Goal: Consume media (video, audio)

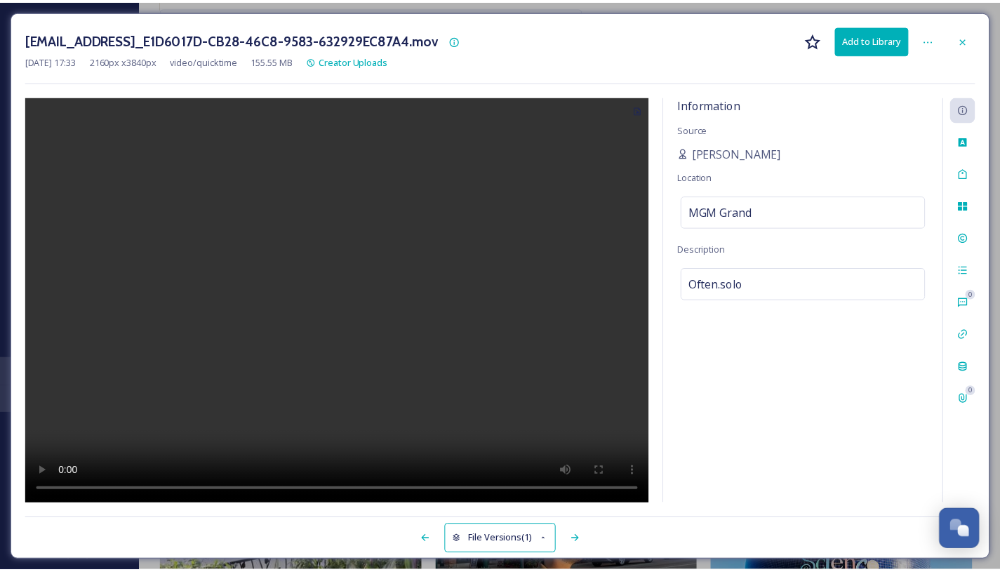
scroll to position [2290, 0]
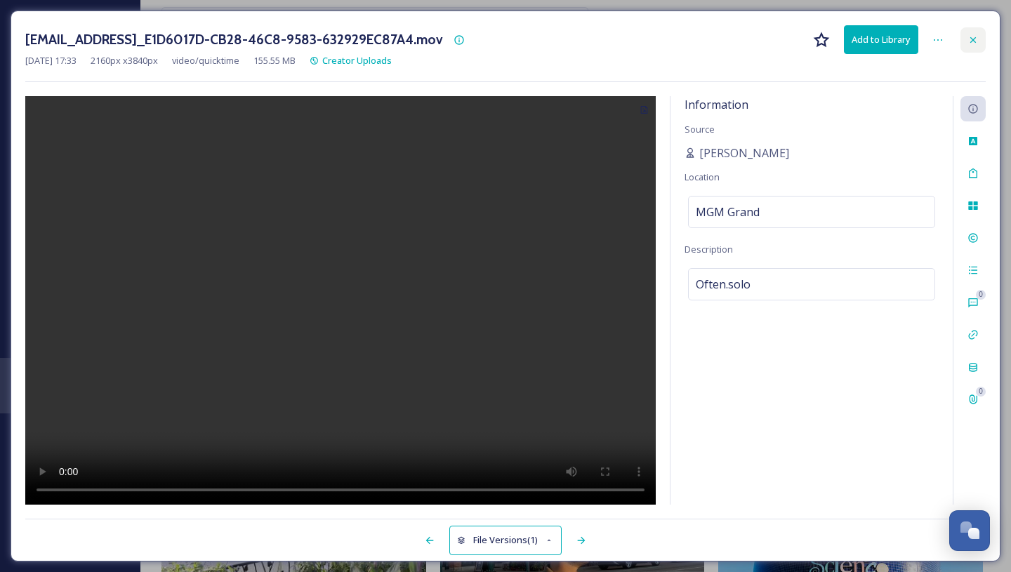
click at [976, 46] on div at bounding box center [972, 39] width 25 height 25
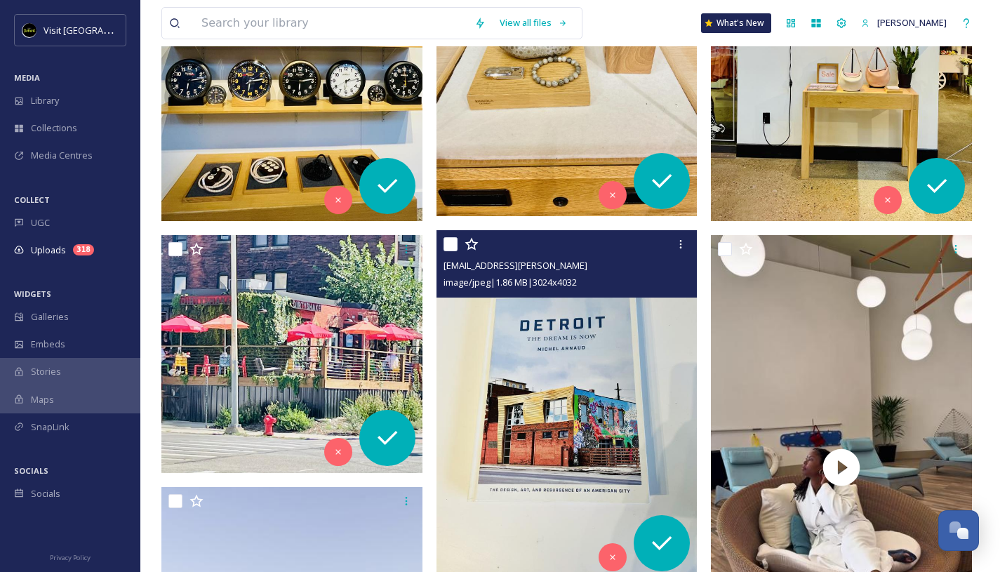
scroll to position [556, 0]
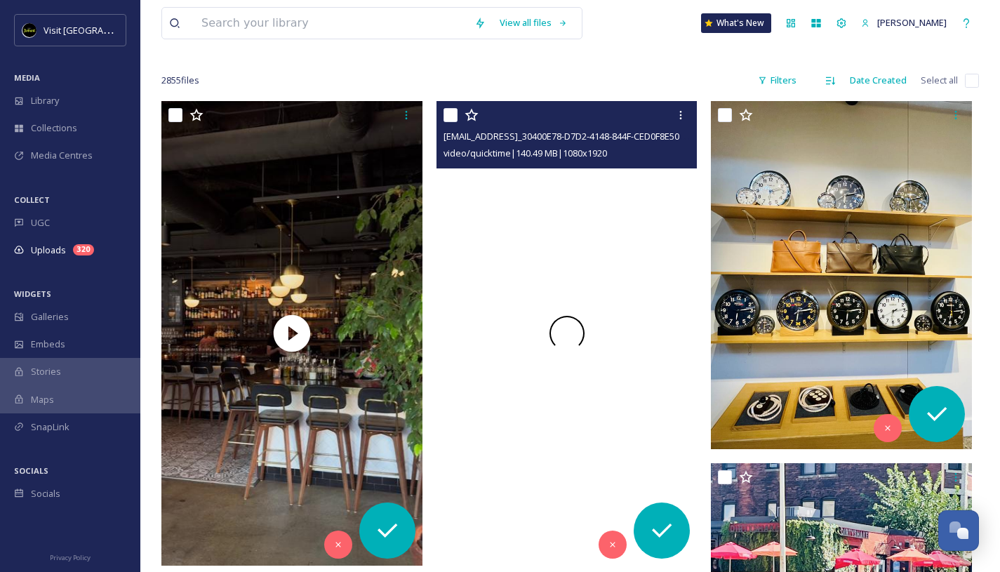
scroll to position [192, 0]
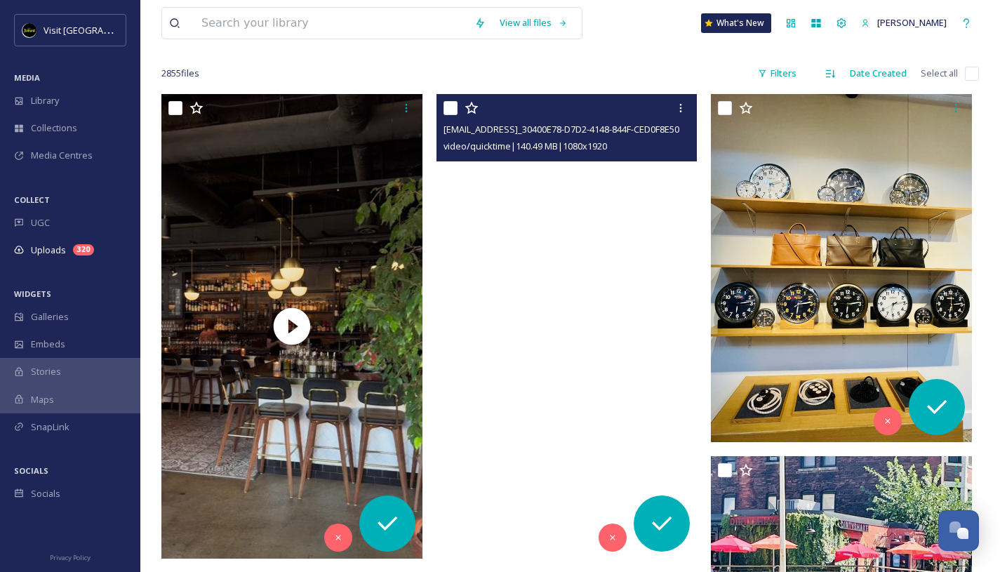
click at [537, 224] on video "ext_1760114758.81536_barb@sirenofstout.com-copy_30400E78-D7D2-4148-844F-CED0F8E…" at bounding box center [567, 326] width 261 height 464
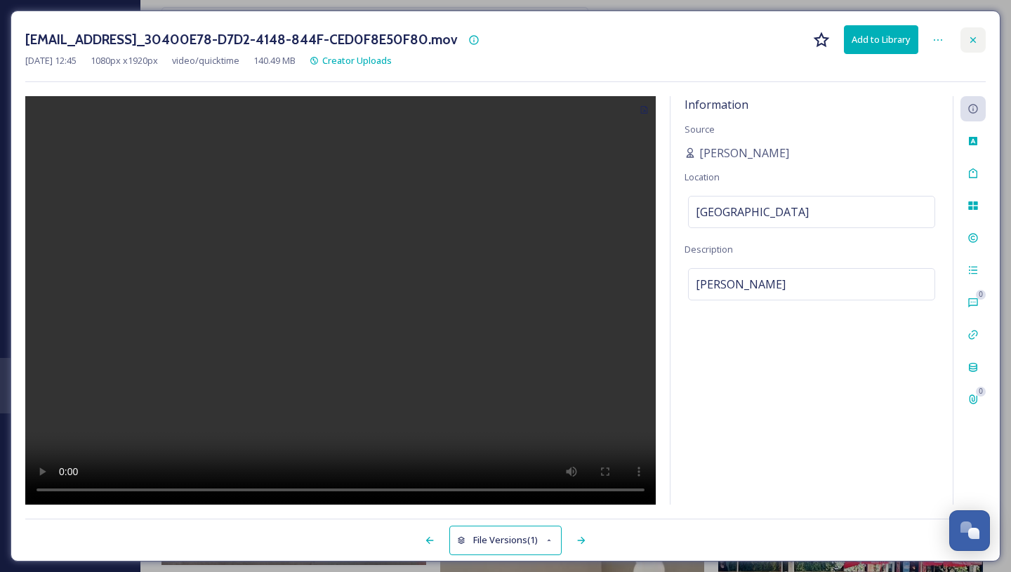
click at [974, 36] on icon at bounding box center [972, 39] width 11 height 11
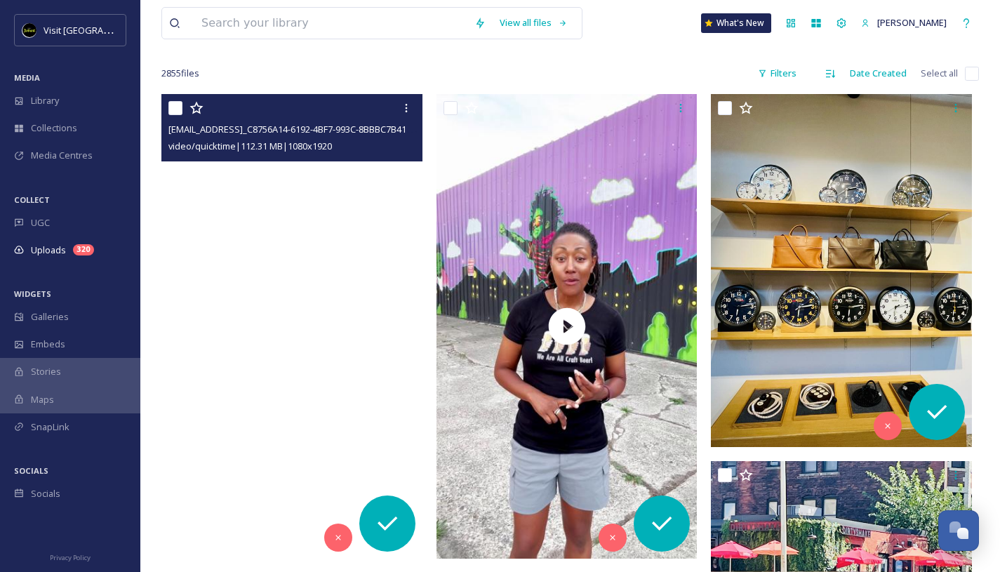
click at [310, 237] on video "ext_1760219517.440237_Foodiebeccak@gmail.com-copy_C8756A14-6192-4BF7-993C-8BBBC…" at bounding box center [291, 326] width 261 height 464
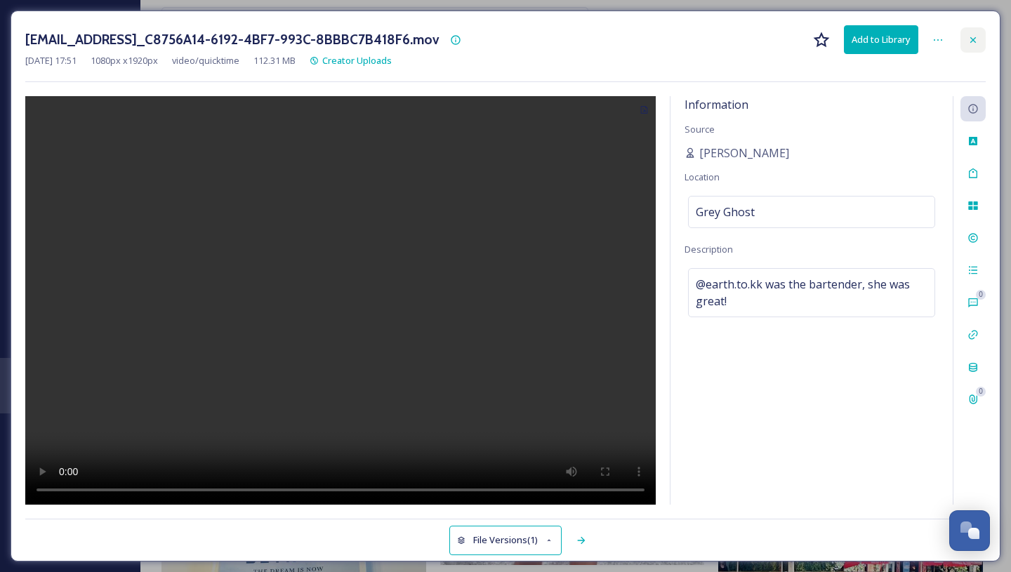
click at [973, 40] on icon at bounding box center [973, 39] width 6 height 6
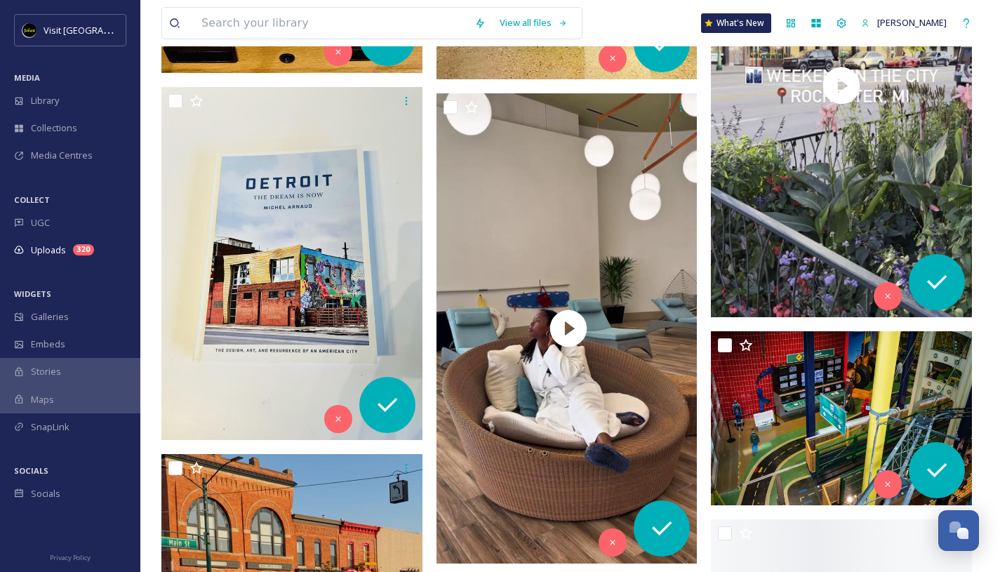
scroll to position [1391, 0]
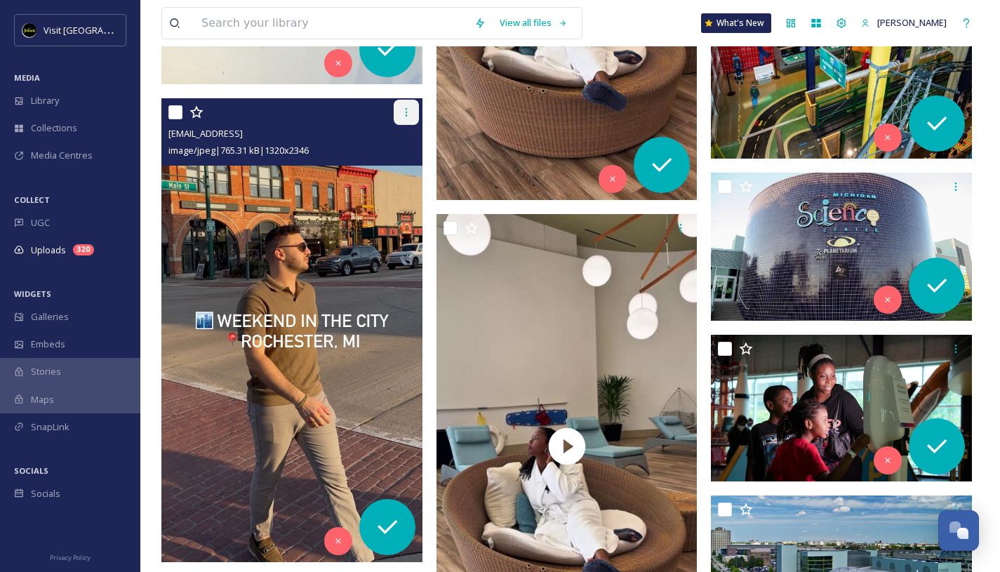
click at [404, 112] on icon at bounding box center [406, 112] width 11 height 11
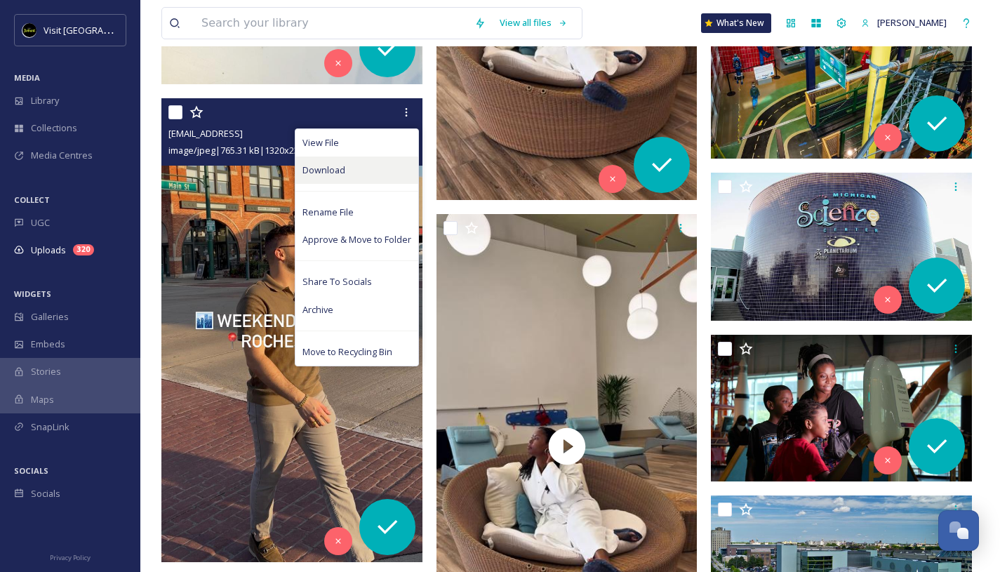
click at [342, 173] on span "Download" at bounding box center [324, 170] width 43 height 13
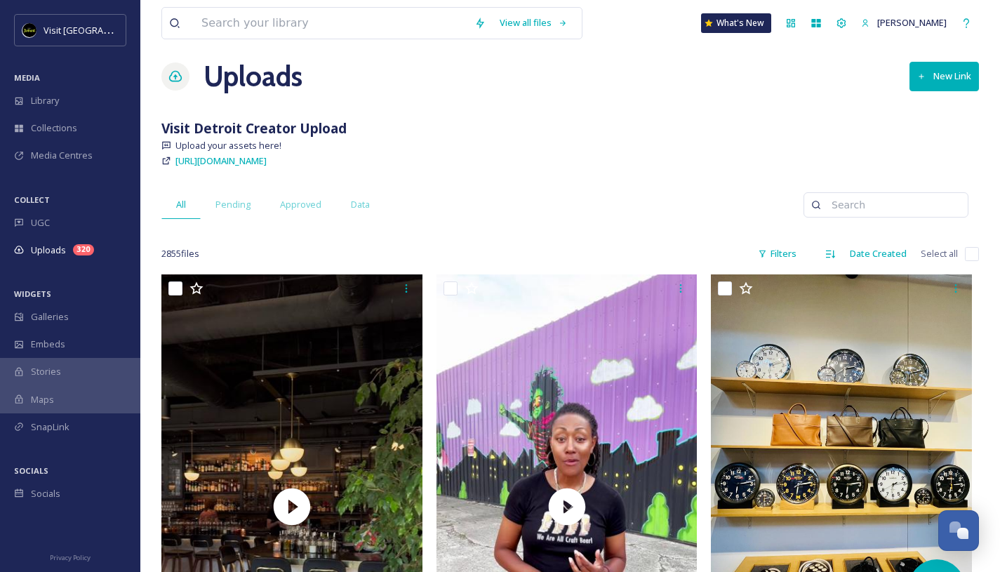
scroll to position [38, 0]
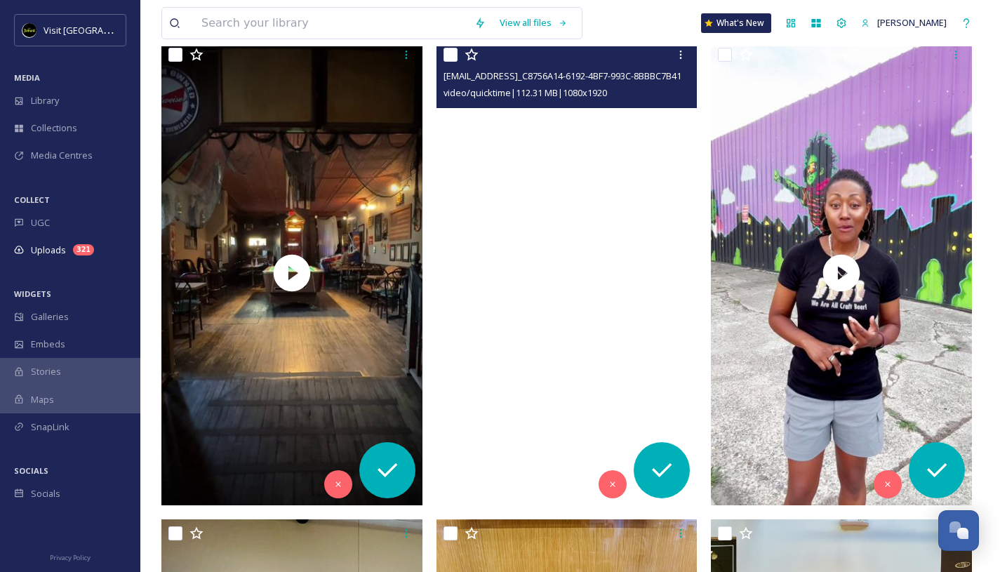
scroll to position [248, 0]
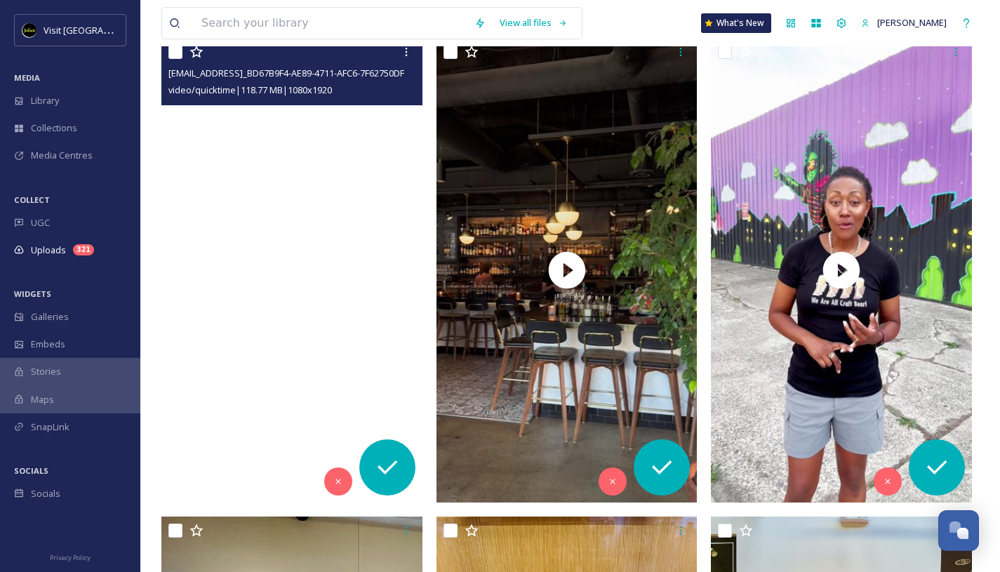
click at [277, 185] on video "ext_1760367817.24636_Sipprosecco@gmail.com-copy_BD67B9F4-AE89-4711-AFC6-7F62750…" at bounding box center [291, 270] width 261 height 464
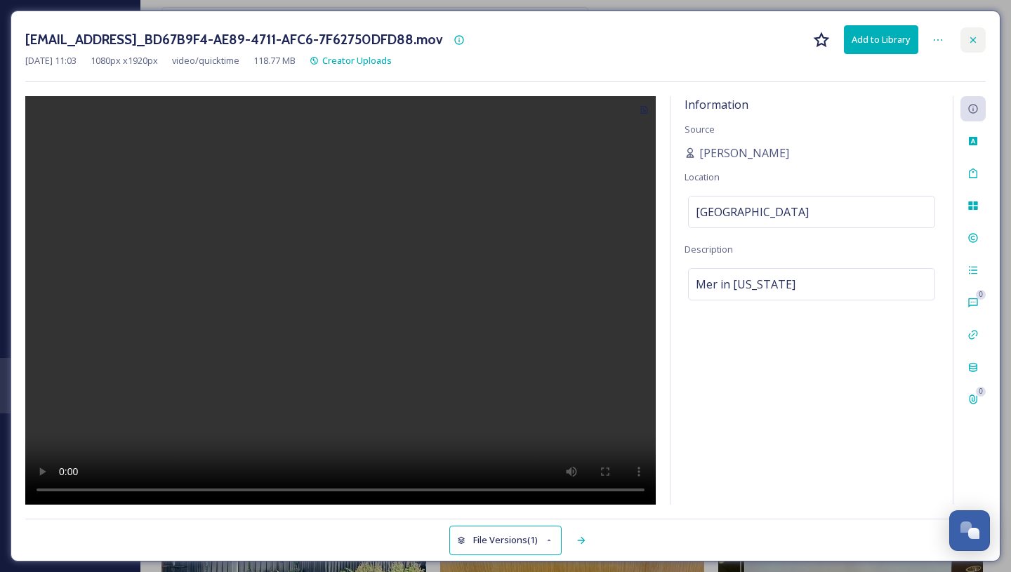
click at [963, 41] on div at bounding box center [972, 39] width 25 height 25
